Goal: Transaction & Acquisition: Purchase product/service

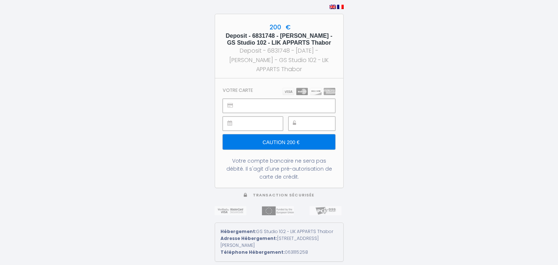
click at [276, 140] on input "Caution 200 €" at bounding box center [279, 141] width 112 height 15
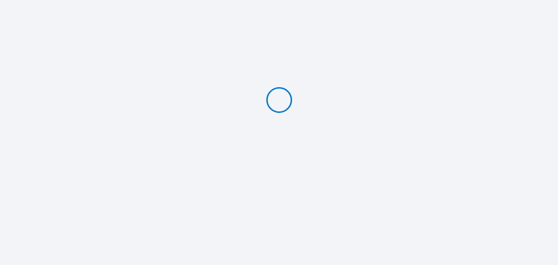
type input "Caution 200 €"
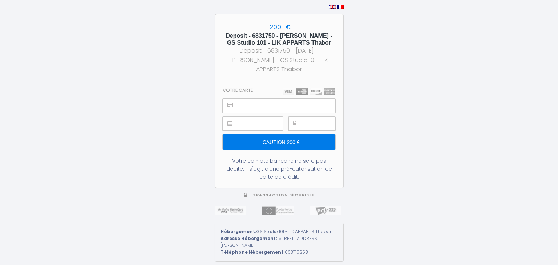
click at [292, 144] on input "Caution 200 €" at bounding box center [279, 141] width 112 height 15
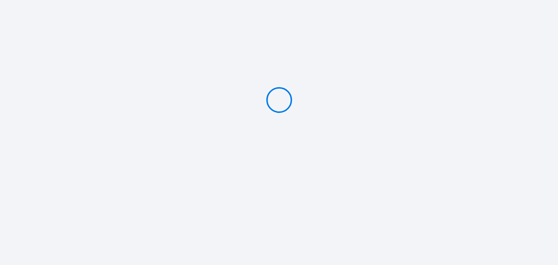
type input "Caution 200 €"
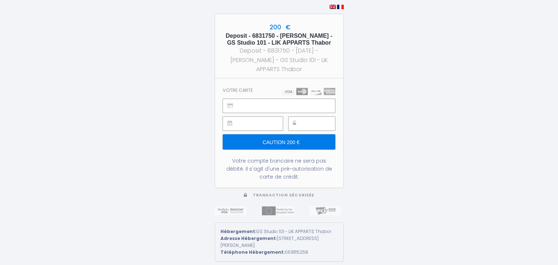
click at [292, 138] on input "Caution 200 €" at bounding box center [279, 141] width 112 height 15
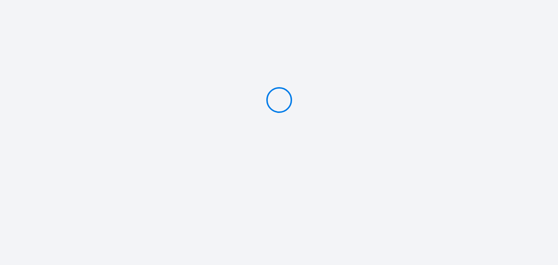
type input "Caution 200 €"
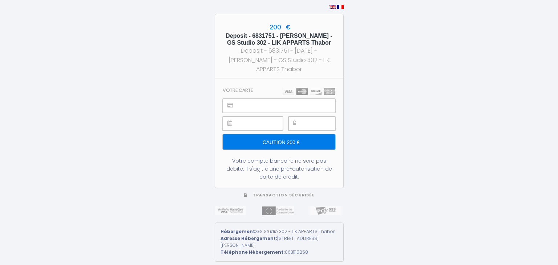
click at [274, 142] on input "Caution 200 €" at bounding box center [279, 141] width 112 height 15
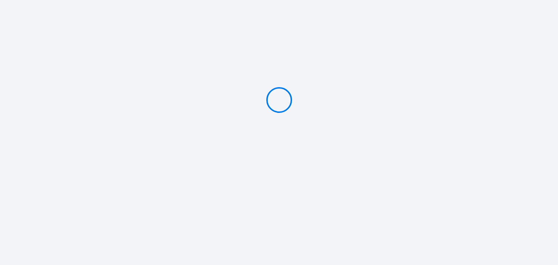
type input "Caution 200 €"
